Goal: Task Accomplishment & Management: Manage account settings

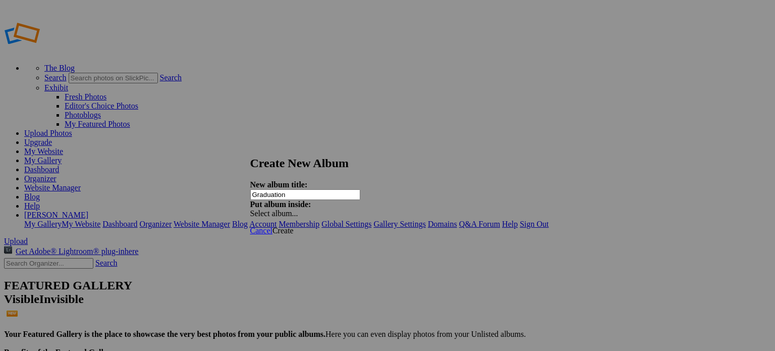
type input "Graduation"
click at [356, 209] on div "Select album..." at bounding box center [303, 213] width 106 height 9
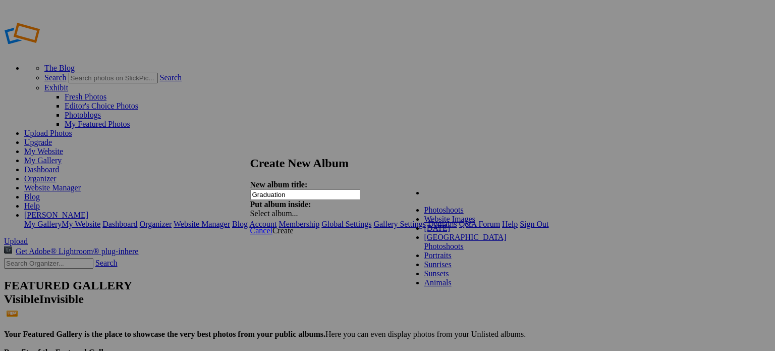
click at [487, 187] on div "My Albums Photoshoots 1950's Pin Up Corpse Bride Photoshoot Website Images Port…" at bounding box center [461, 186] width 114 height 13
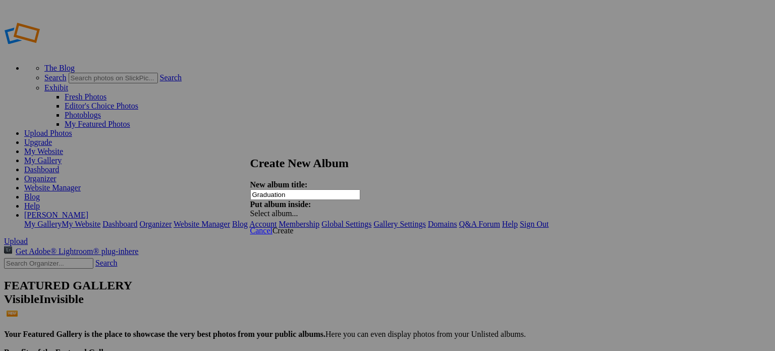
click at [294, 226] on span "Create" at bounding box center [282, 230] width 21 height 9
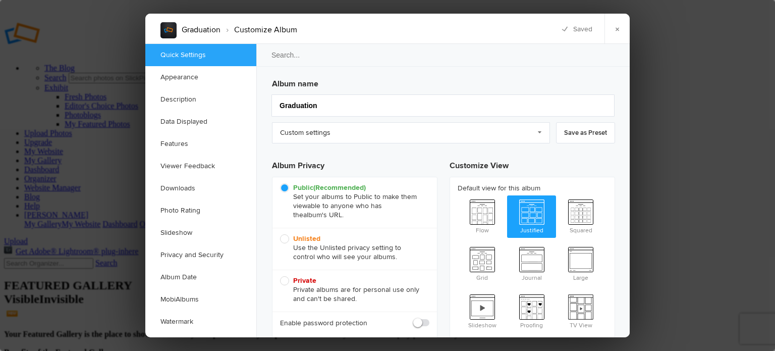
click at [282, 240] on span "Unlisted Use the Unlisted privacy setting to control who will see your albums." at bounding box center [352, 247] width 144 height 27
click at [280, 234] on input "Unlisted Use the Unlisted privacy setting to control who will see your albums." at bounding box center [280, 234] width 1 height 1
radio input "true"
click at [185, 188] on link "Downloads" at bounding box center [200, 188] width 111 height 22
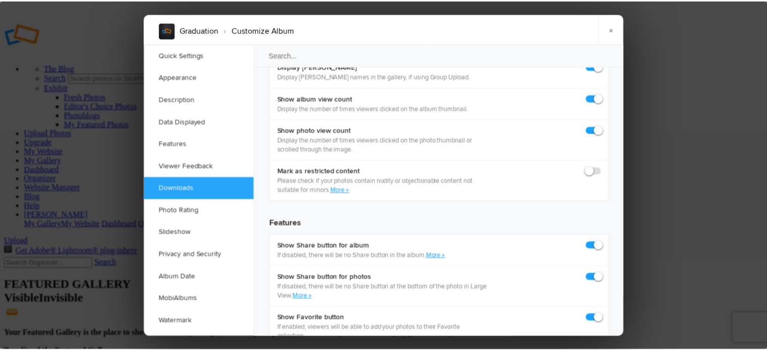
scroll to position [1560, 0]
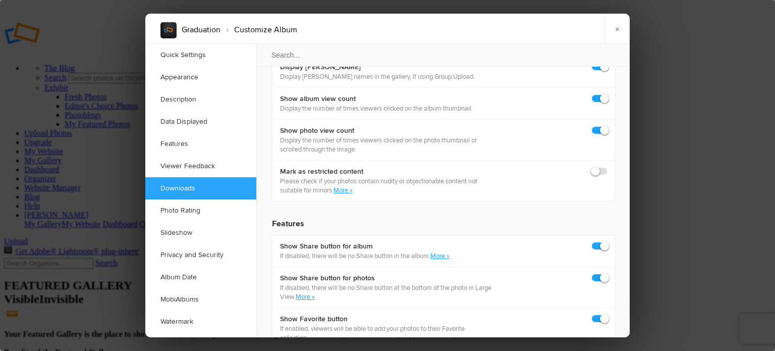
checkbox input "true"
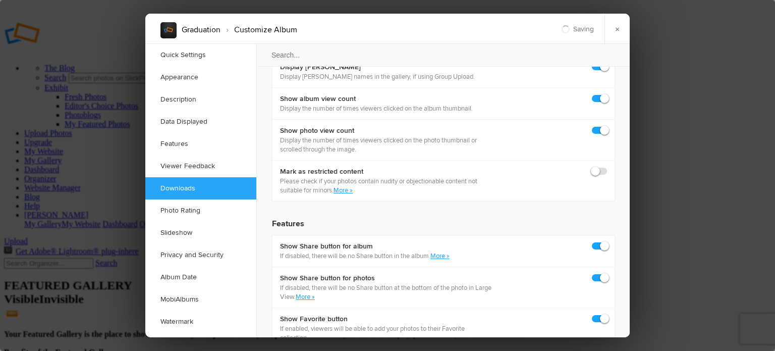
checkbox input "true"
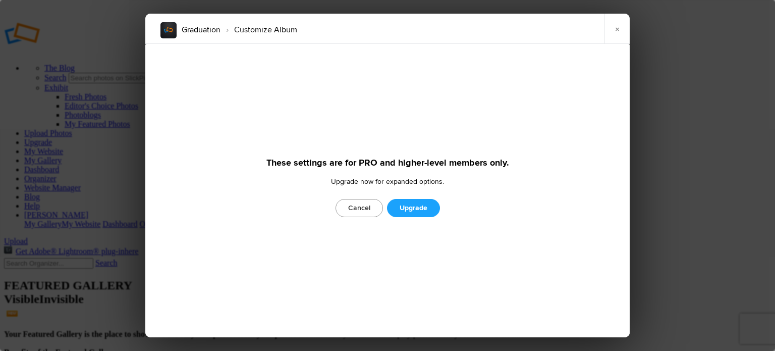
click at [356, 204] on link "Cancel" at bounding box center [359, 208] width 47 height 18
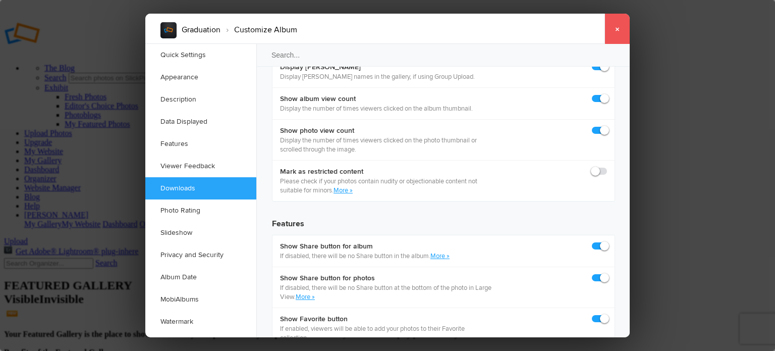
click at [620, 31] on link "×" at bounding box center [616, 29] width 25 height 30
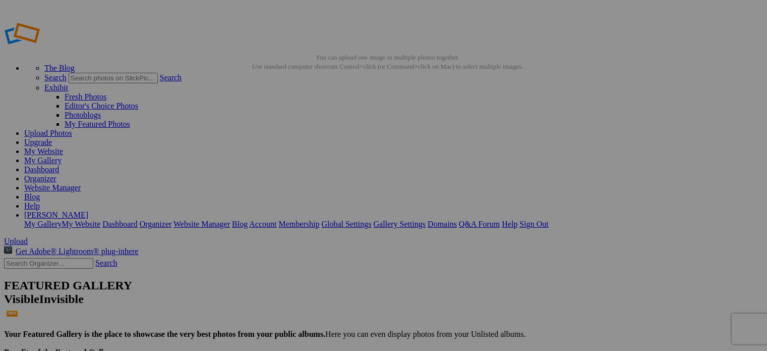
type input "Graduation"
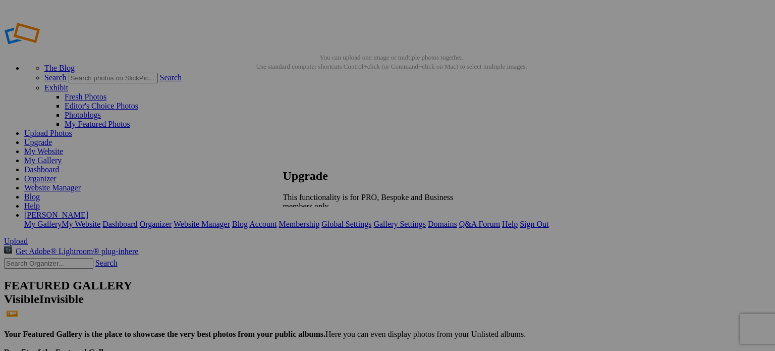
click at [627, 234] on div at bounding box center [383, 175] width 767 height 351
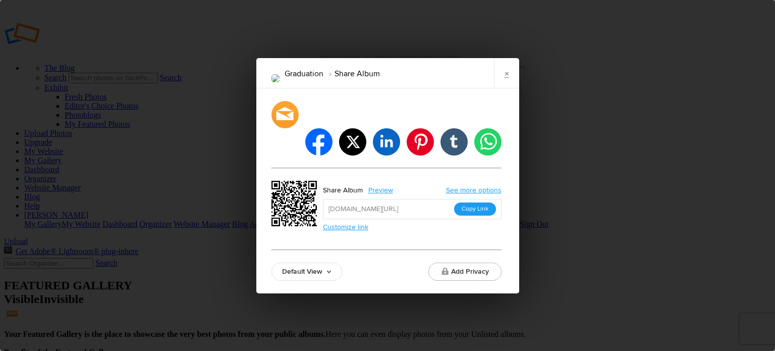
click at [476, 202] on button "Copy Link" at bounding box center [475, 208] width 42 height 13
click at [646, 268] on div "Graduation Share Album × facebook twitter linkedin pinterest tumblr whatsapp Sh…" at bounding box center [387, 175] width 775 height 351
click at [512, 86] on link "×" at bounding box center [506, 73] width 25 height 30
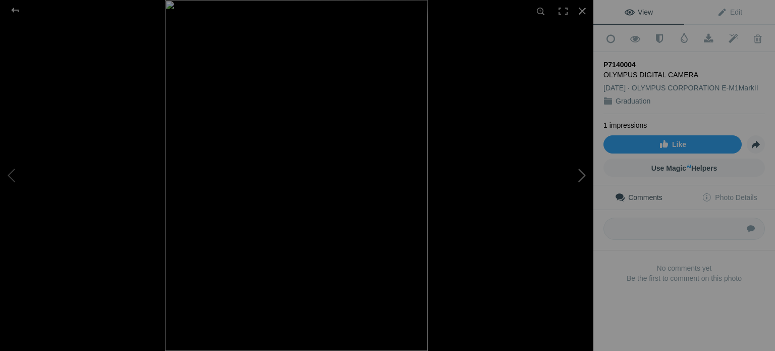
click at [580, 172] on button at bounding box center [556, 175] width 76 height 126
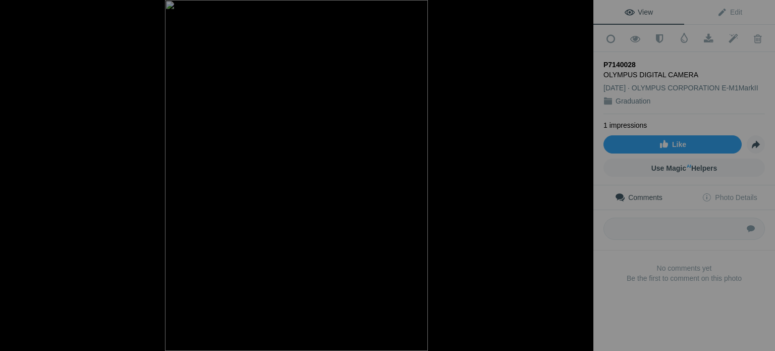
click at [580, 172] on button at bounding box center [556, 175] width 76 height 126
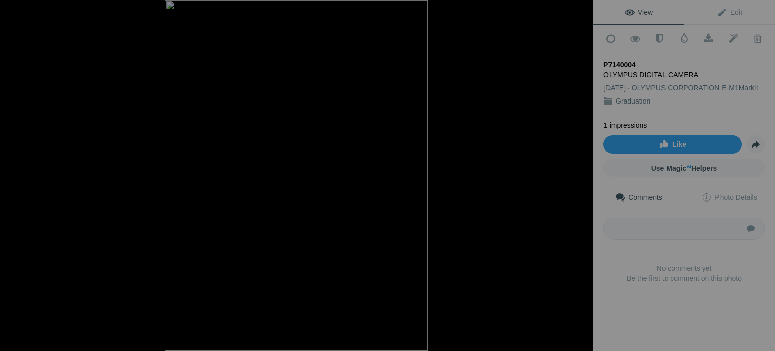
click at [580, 172] on button at bounding box center [556, 175] width 76 height 126
